Goal: Information Seeking & Learning: Find specific fact

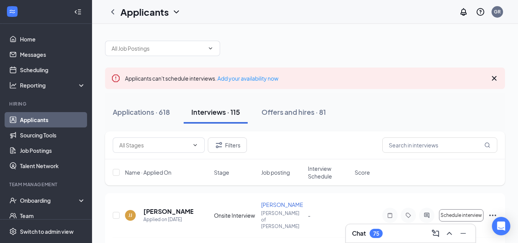
click at [494, 79] on icon "Cross" at bounding box center [494, 78] width 5 height 5
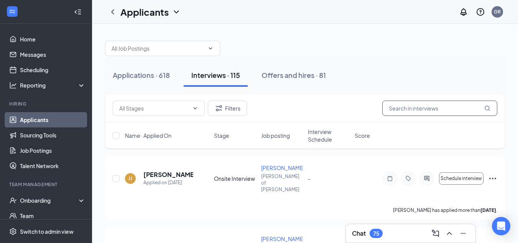
click at [441, 109] on input "text" at bounding box center [439, 107] width 115 height 15
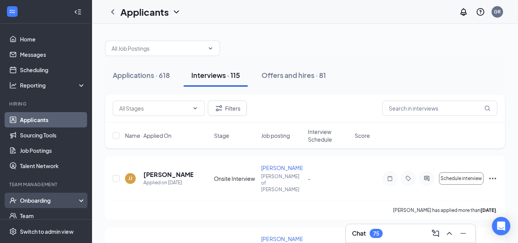
click at [46, 198] on div "Onboarding" at bounding box center [49, 200] width 59 height 8
click at [41, 213] on link "Overview" at bounding box center [53, 215] width 66 height 15
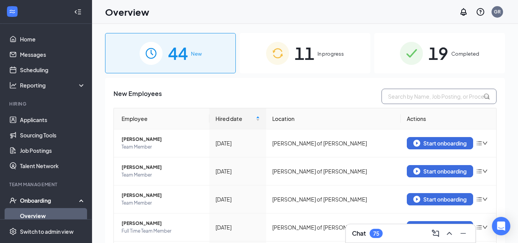
click at [392, 95] on input "text" at bounding box center [438, 96] width 115 height 15
type input "b"
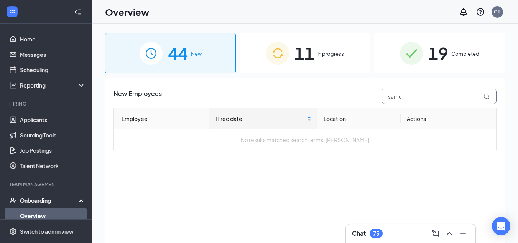
type input "samu"
click at [451, 52] on div "19 Completed" at bounding box center [439, 53] width 131 height 40
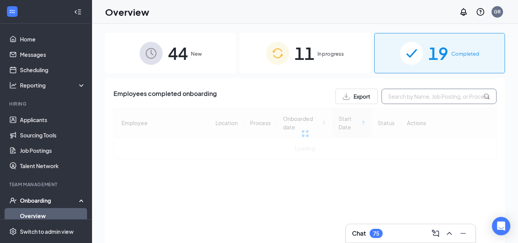
click at [431, 95] on input "text" at bounding box center [438, 96] width 115 height 15
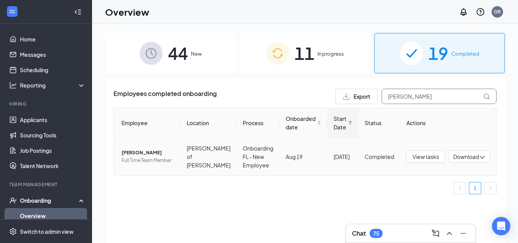
type input "[PERSON_NAME]"
click at [136, 152] on span "[PERSON_NAME]" at bounding box center [147, 153] width 53 height 8
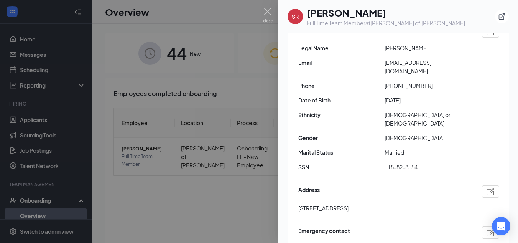
scroll to position [142, 0]
